Goal: Task Accomplishment & Management: Use online tool/utility

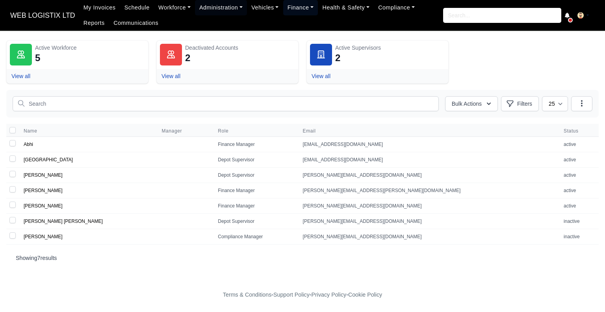
click at [300, 4] on link "Finance" at bounding box center [300, 7] width 35 height 15
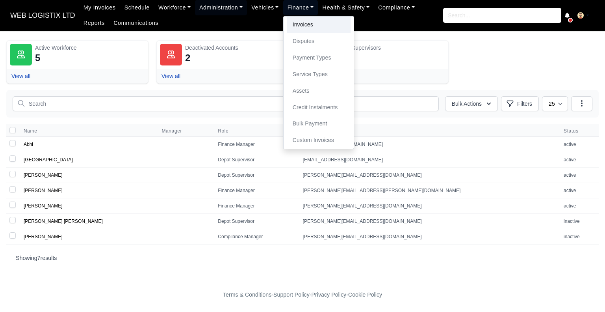
click at [293, 31] on link "Invoices" at bounding box center [319, 25] width 64 height 17
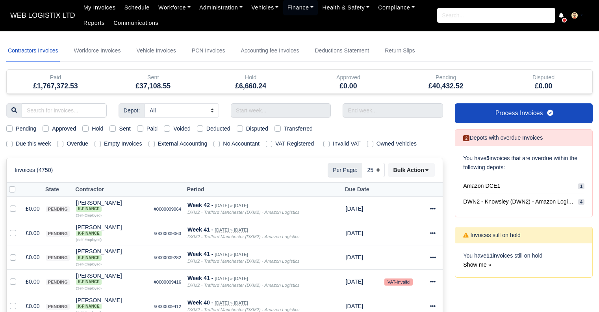
select select "25"
click at [93, 50] on link "Workforce Invoices" at bounding box center [98, 50] width 50 height 21
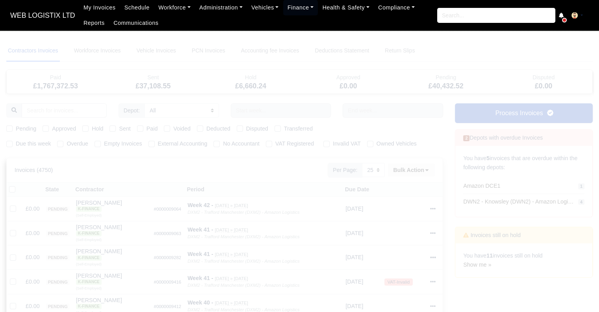
select select
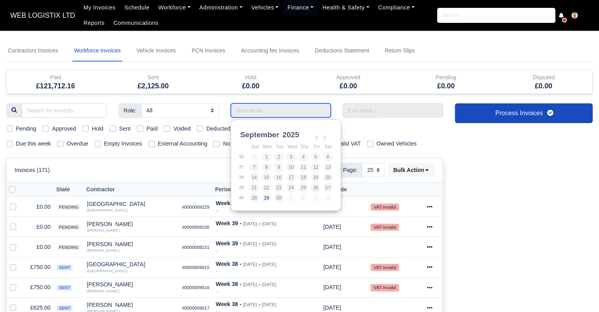
click at [273, 110] on input "Use the arrow keys to pick a date" at bounding box center [281, 110] width 101 height 14
type input "[DATE] - [DATE]"
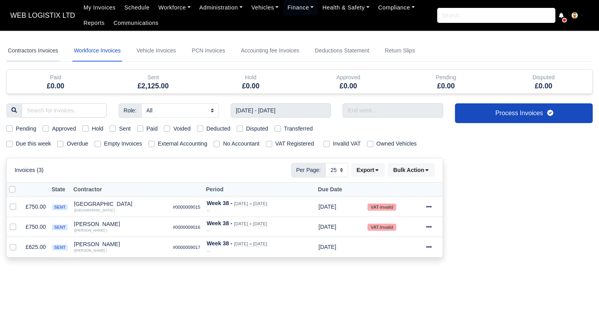
click at [50, 51] on link "Contractors Invoices" at bounding box center [33, 50] width 54 height 21
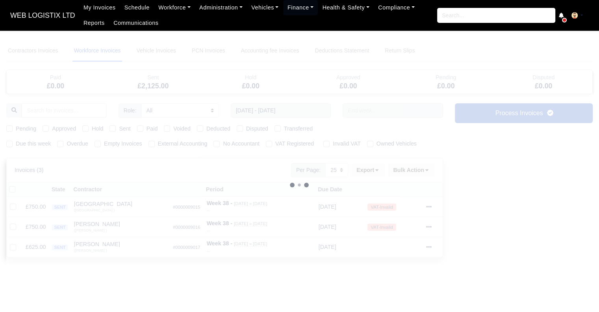
select select
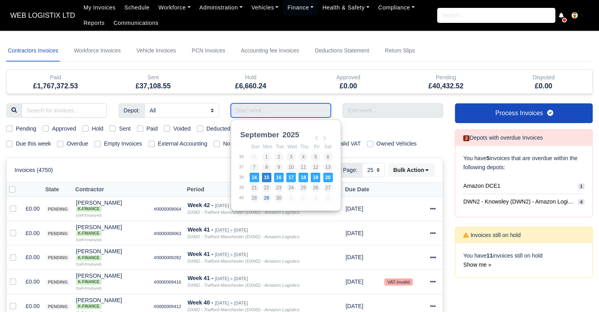
click at [272, 110] on input "Use the arrow keys to pick a date" at bounding box center [281, 110] width 101 height 14
type input "[DATE] - [DATE]"
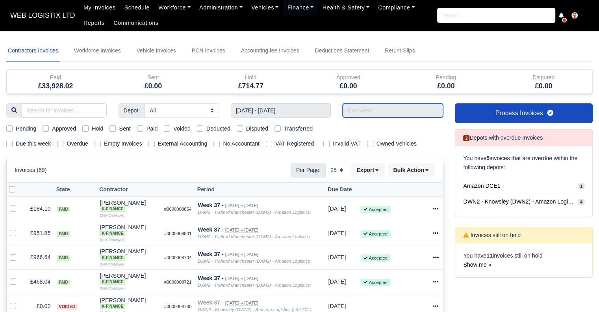
click at [349, 112] on input "text" at bounding box center [393, 110] width 101 height 14
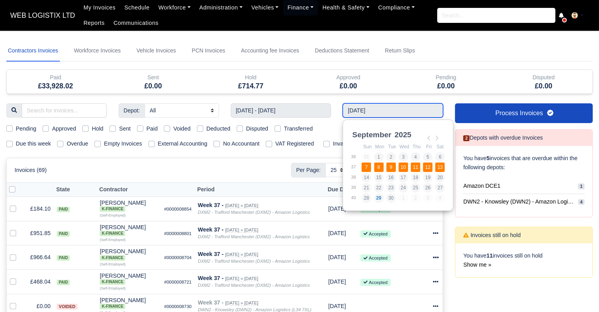
type input "[DATE] - [DATE]"
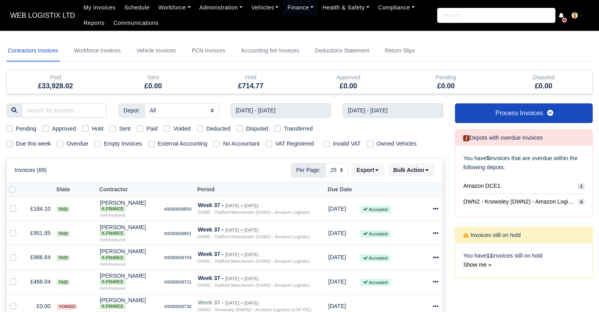
click at [147, 129] on label "Paid" at bounding box center [152, 128] width 11 height 9
click at [139, 129] on input "Paid" at bounding box center [140, 127] width 6 height 6
checkbox input "true"
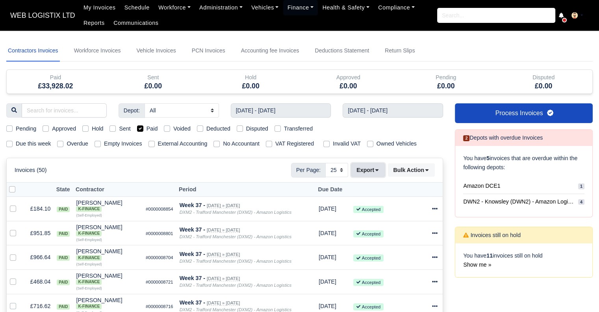
click at [372, 169] on button "Export" at bounding box center [369, 169] width 34 height 13
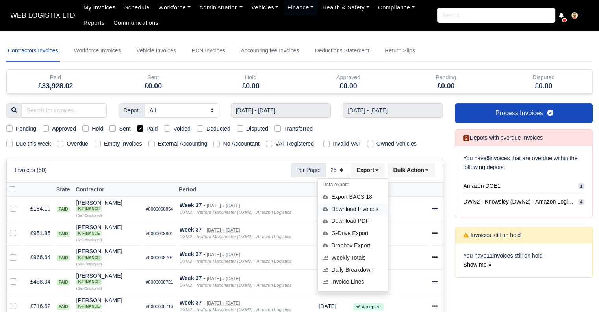
click at [358, 209] on div "Download Invoices" at bounding box center [353, 209] width 70 height 12
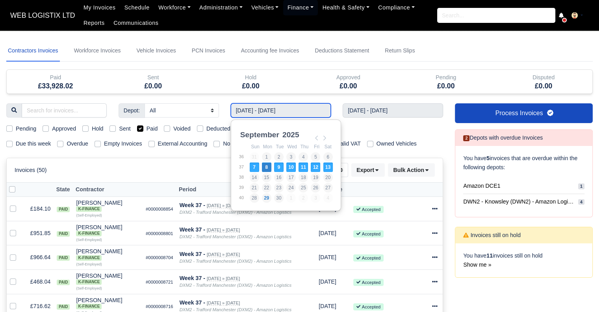
click at [265, 106] on input "[DATE] - [DATE]" at bounding box center [281, 110] width 101 height 14
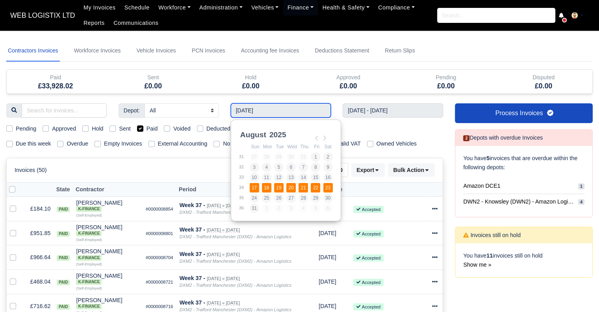
type input "[DATE] - [DATE]"
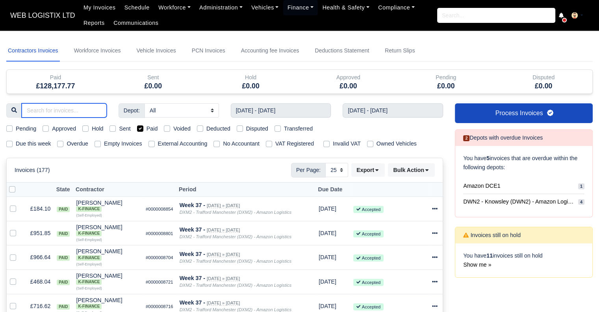
click at [78, 106] on input "search" at bounding box center [64, 110] width 85 height 14
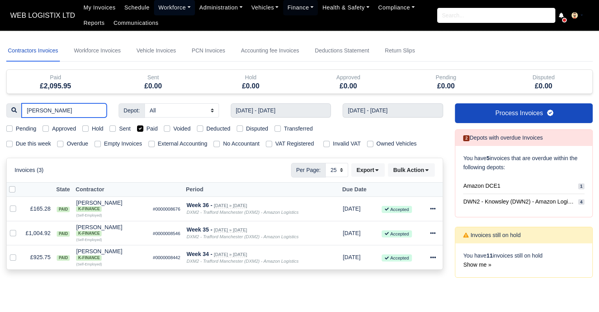
type input "[PERSON_NAME]"
click at [434, 258] on icon at bounding box center [434, 258] width 6 height 2
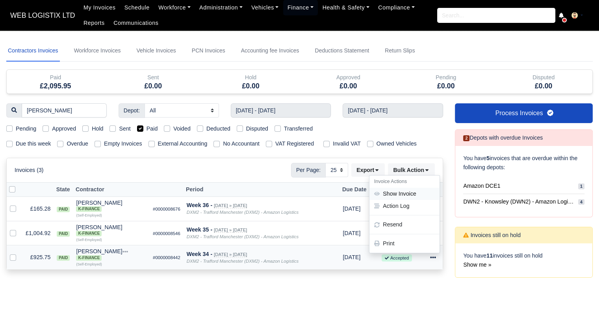
click at [411, 197] on link "Show Invoice" at bounding box center [405, 194] width 70 height 12
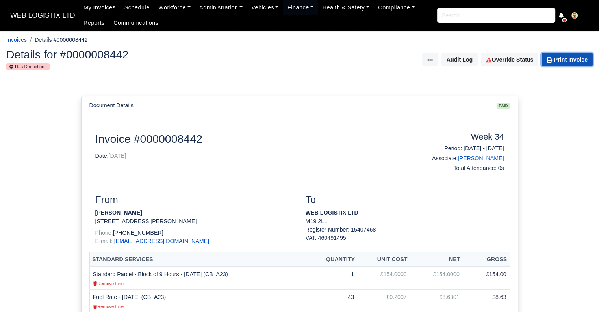
click at [570, 61] on link "Print Invoice" at bounding box center [567, 59] width 51 height 13
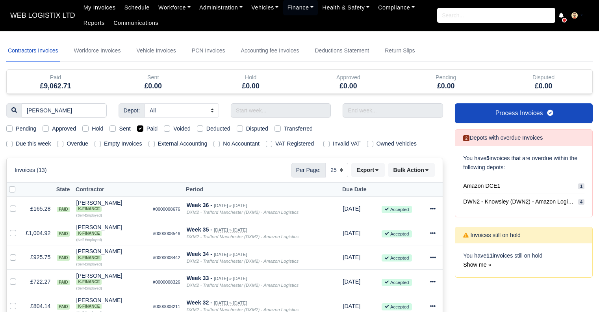
select select "25"
click at [436, 210] on div at bounding box center [434, 208] width 9 height 9
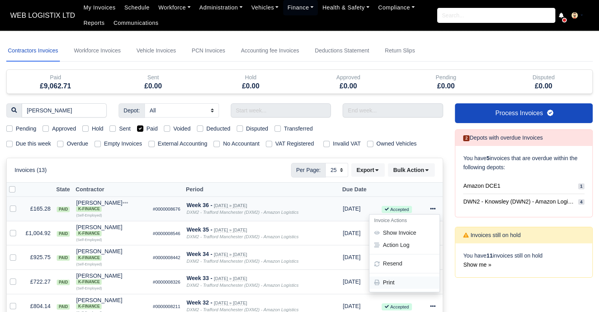
click at [384, 280] on link "Print" at bounding box center [405, 282] width 70 height 12
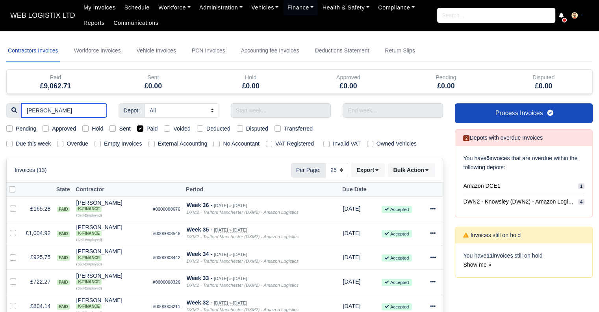
click at [66, 108] on input "[PERSON_NAME]" at bounding box center [64, 110] width 85 height 14
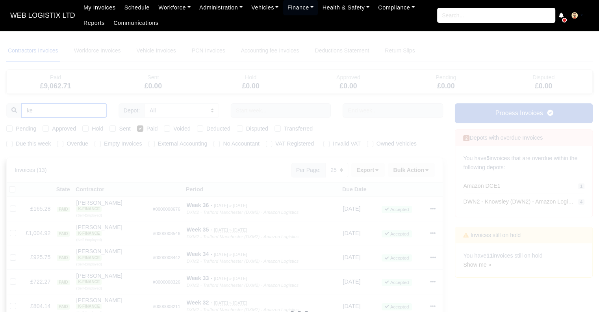
type input "k"
type input "te"
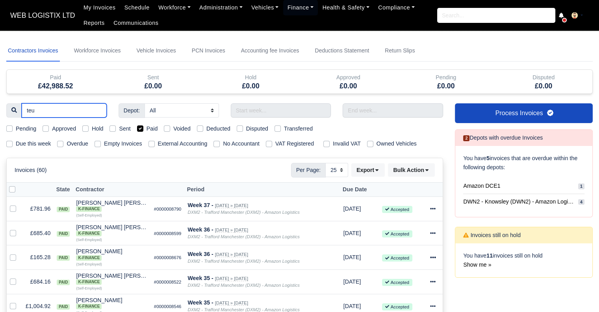
type input "teum"
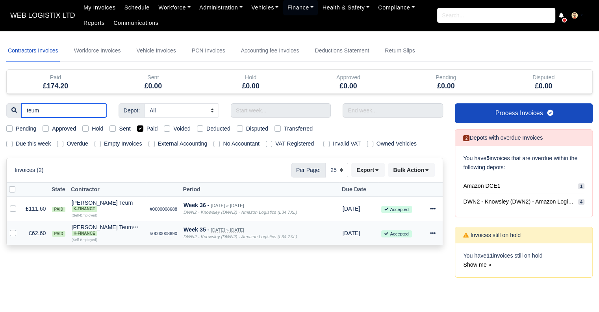
type input "teum"
click at [434, 233] on icon at bounding box center [433, 233] width 6 height 2
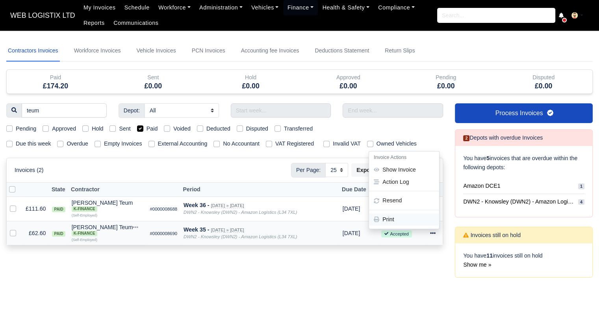
click at [396, 217] on link "Print" at bounding box center [404, 219] width 70 height 12
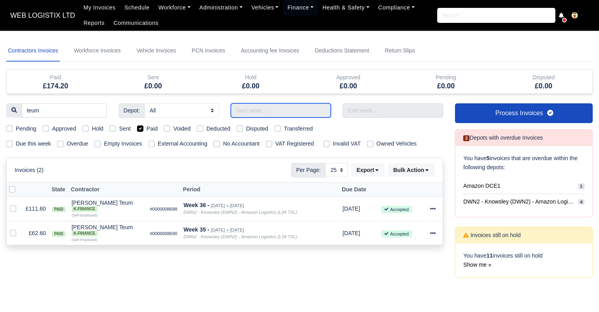
click at [251, 110] on input "text" at bounding box center [281, 110] width 101 height 14
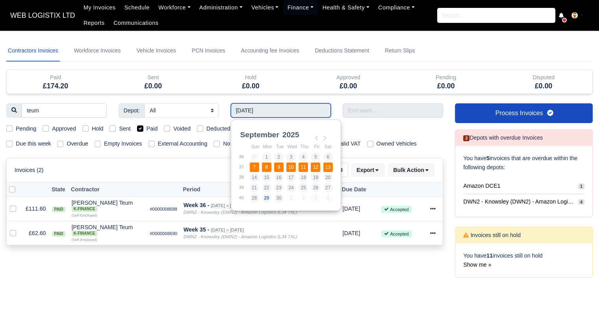
type input "[DATE] - [DATE]"
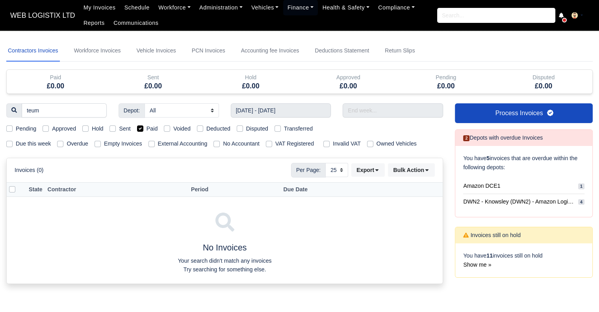
click at [147, 129] on label "Paid" at bounding box center [152, 128] width 11 height 9
click at [138, 129] on input "Paid" at bounding box center [140, 127] width 6 height 6
checkbox input "false"
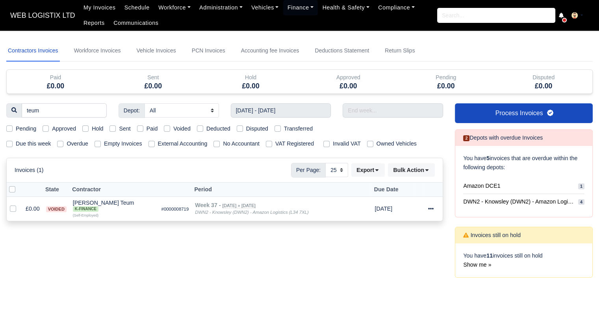
click at [147, 129] on label "Paid" at bounding box center [152, 128] width 11 height 9
click at [138, 129] on input "Paid" at bounding box center [140, 127] width 6 height 6
checkbox input "true"
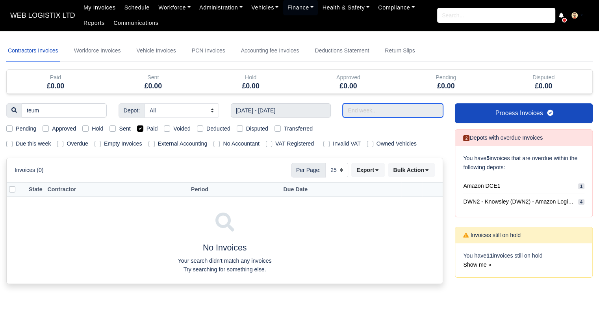
click at [362, 110] on input "text" at bounding box center [393, 110] width 101 height 14
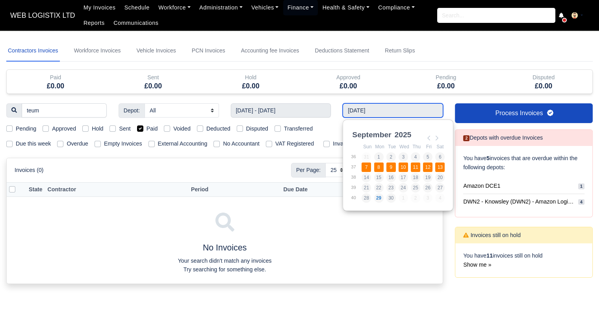
type input "[DATE] - [DATE]"
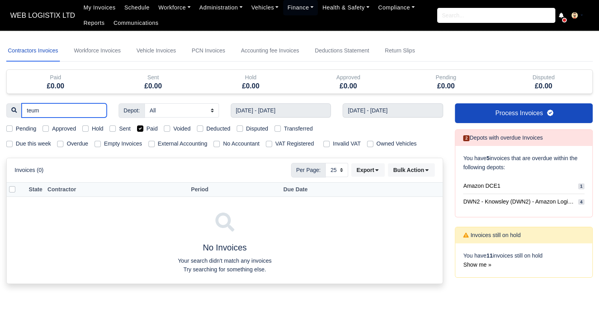
click at [63, 113] on input "teum" at bounding box center [64, 110] width 85 height 14
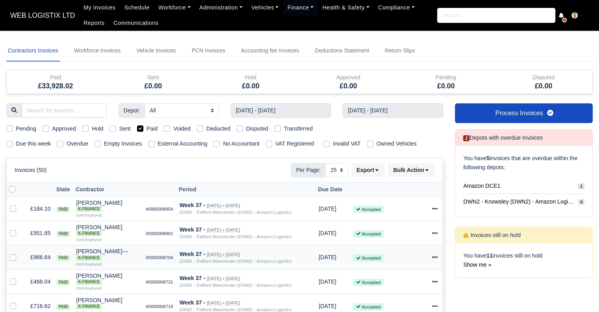
click at [225, 266] on td "Week 37 - Sep 7, 2025 » Sep 13, 2025 DXM2 - Trafford Manchester (DXM2) - Amazon…" at bounding box center [247, 257] width 140 height 24
